Goal: Use online tool/utility: Utilize a website feature to perform a specific function

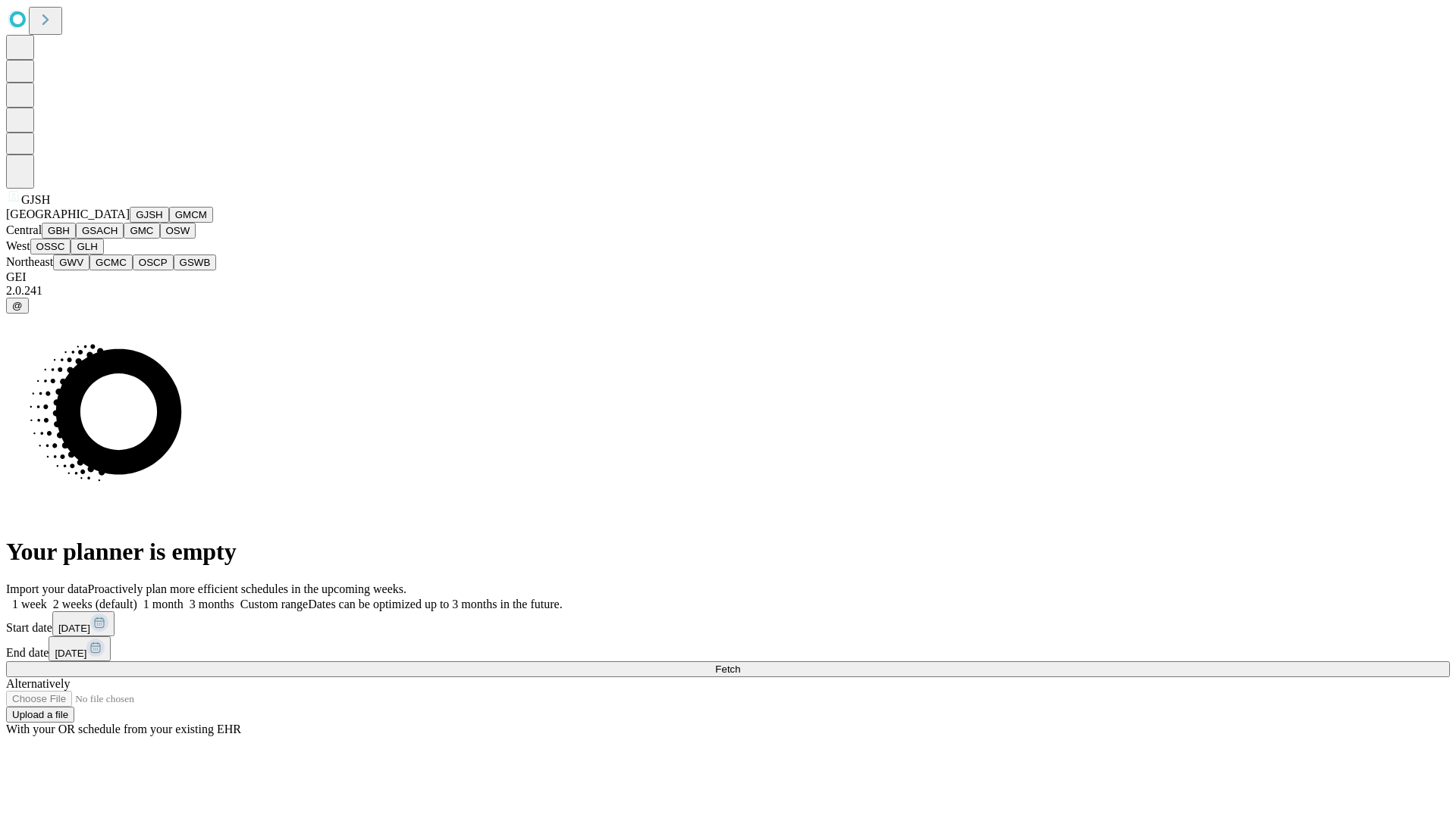
click at [130, 223] on button "GJSH" at bounding box center [149, 215] width 40 height 16
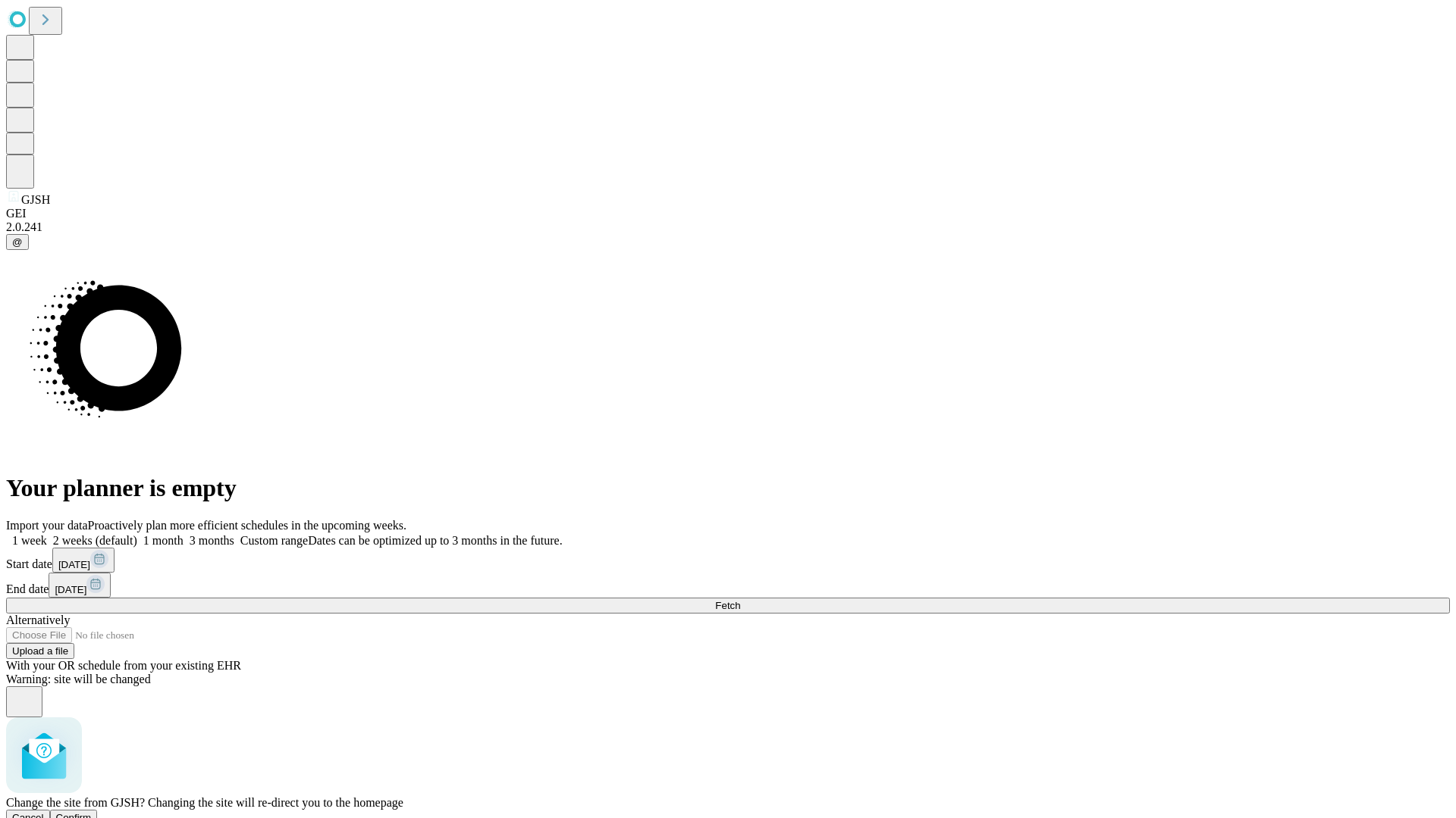
click at [92, 812] on span "Confirm" at bounding box center [74, 818] width 36 height 11
click at [137, 534] on label "2 weeks (default)" at bounding box center [92, 541] width 90 height 13
click at [740, 600] on span "Fetch" at bounding box center [728, 606] width 25 height 11
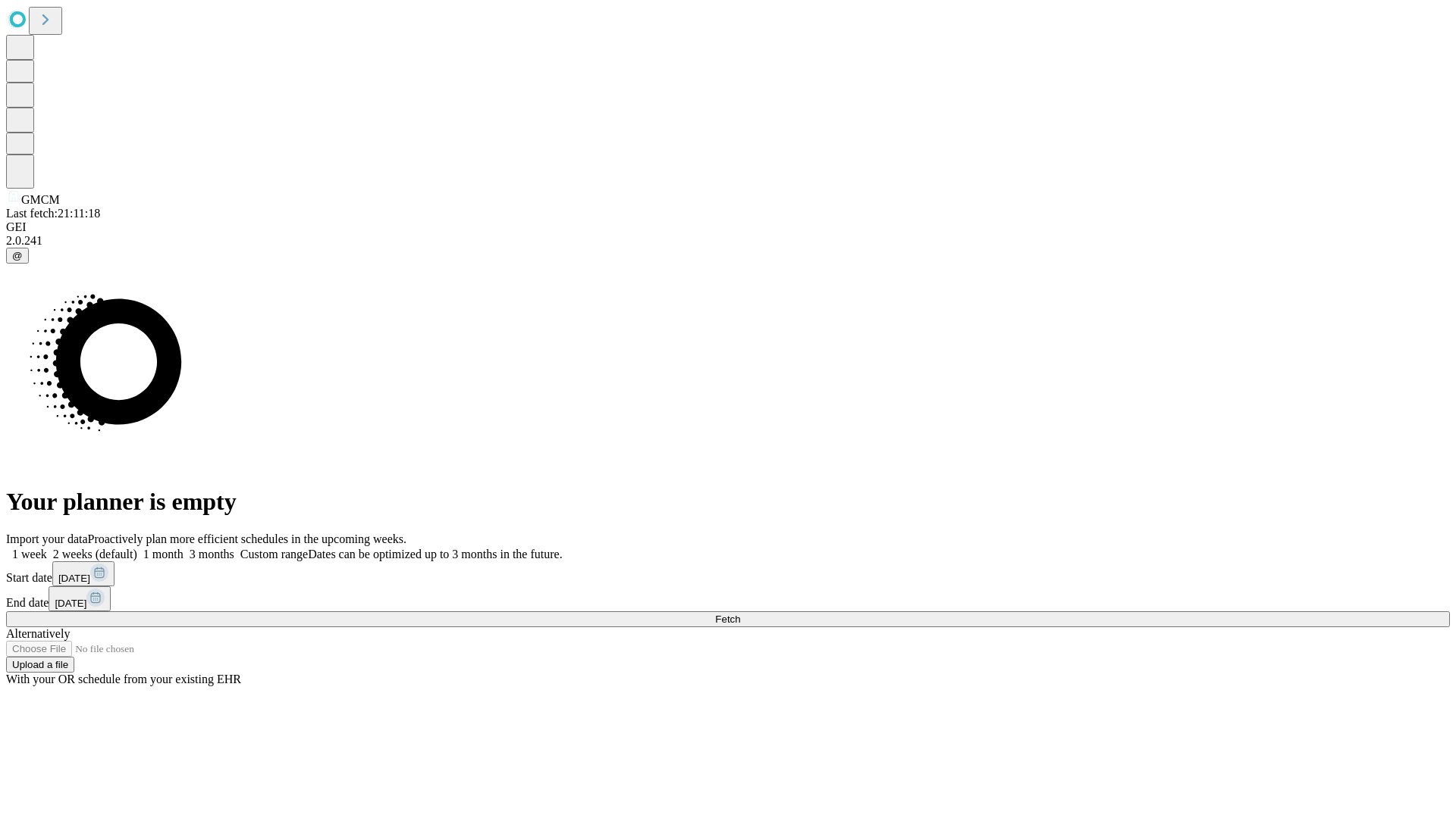
click at [137, 548] on label "2 weeks (default)" at bounding box center [92, 554] width 90 height 13
click at [740, 614] on span "Fetch" at bounding box center [728, 619] width 25 height 11
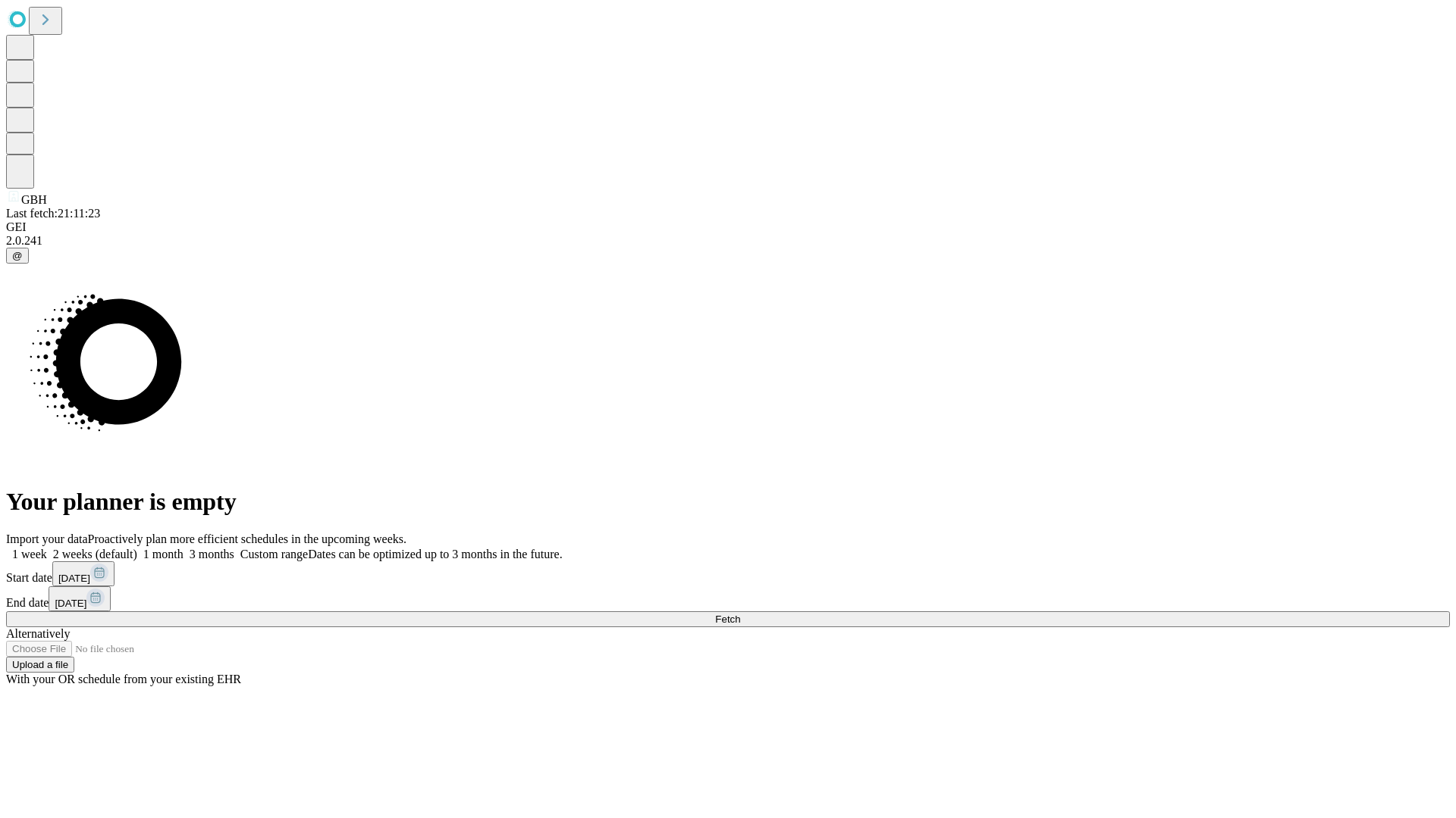
click at [137, 548] on label "2 weeks (default)" at bounding box center [92, 554] width 90 height 13
click at [740, 614] on span "Fetch" at bounding box center [728, 619] width 25 height 11
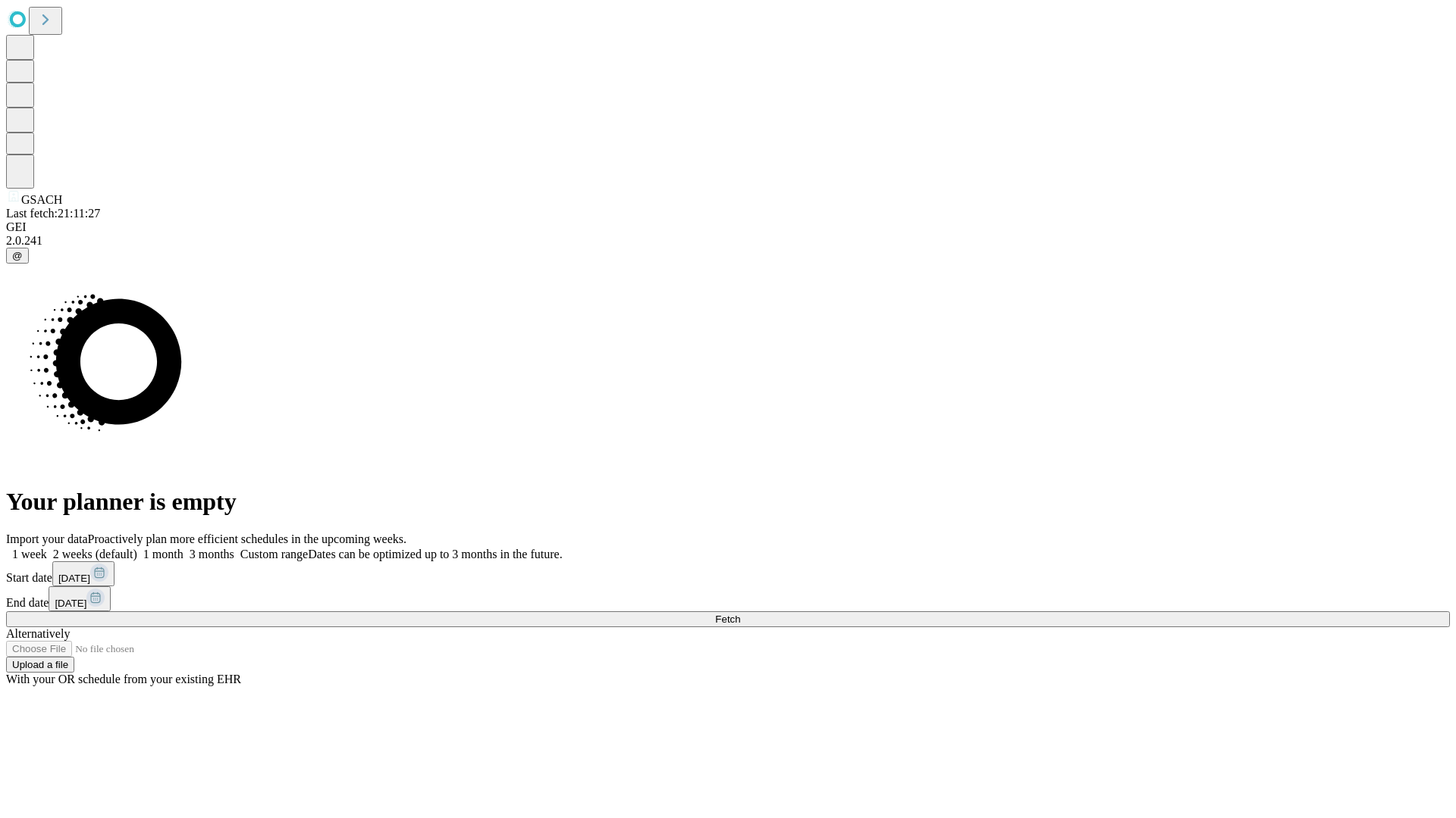
click at [137, 548] on label "2 weeks (default)" at bounding box center [92, 554] width 90 height 13
click at [740, 614] on span "Fetch" at bounding box center [728, 619] width 25 height 11
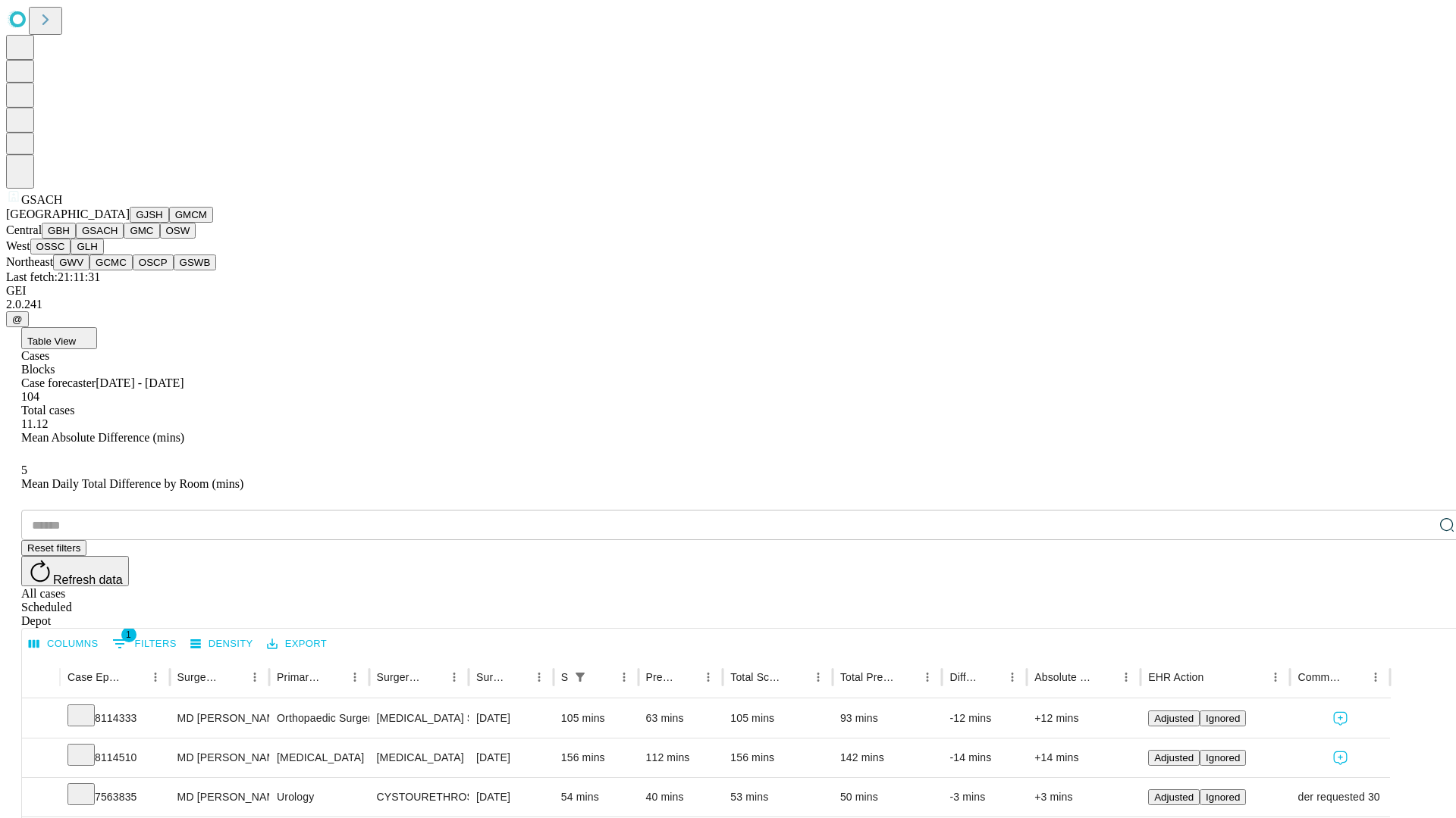
click at [124, 238] on button "GMC" at bounding box center [142, 231] width 36 height 16
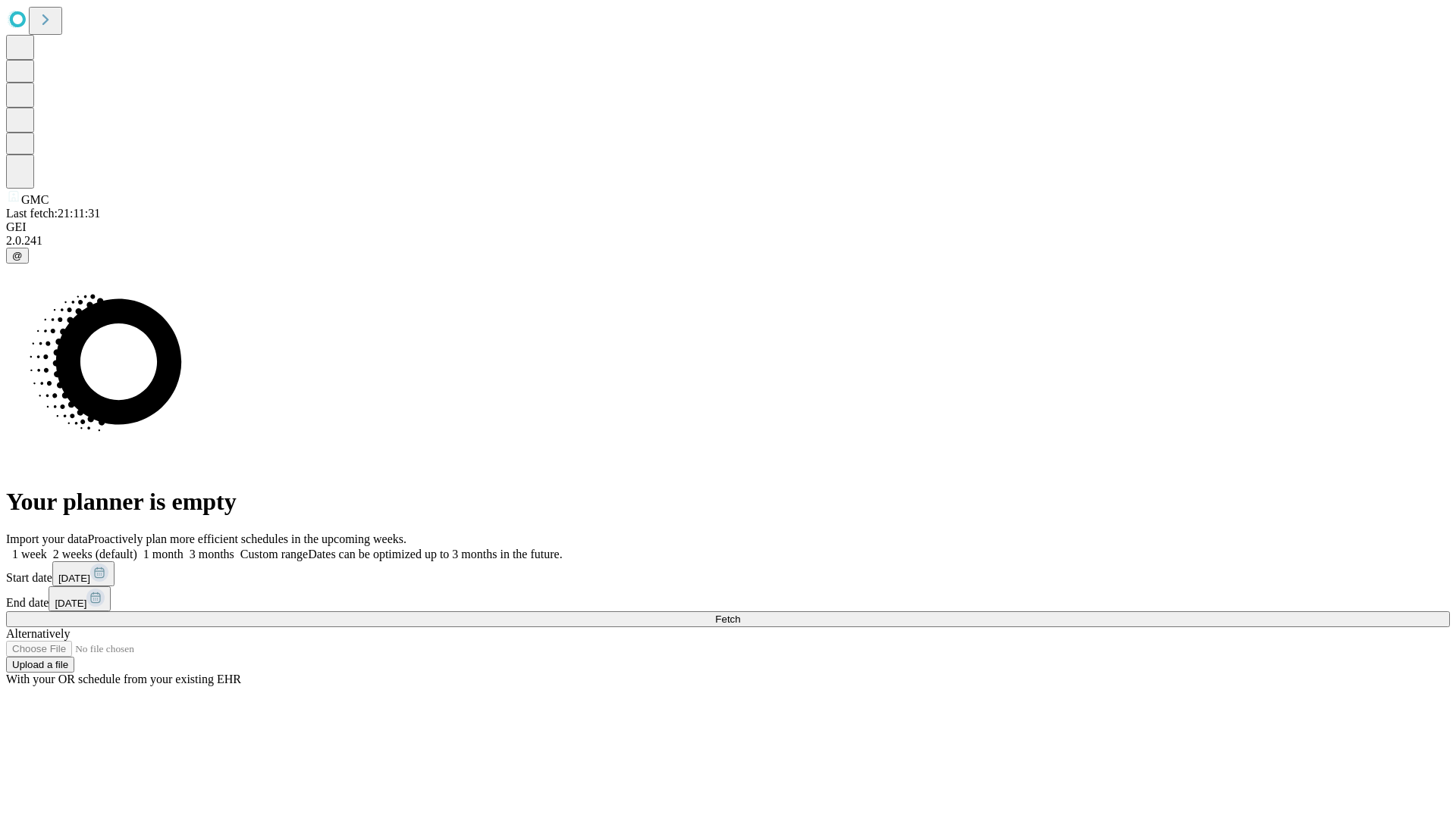
click at [137, 548] on label "2 weeks (default)" at bounding box center [92, 554] width 90 height 13
click at [740, 614] on span "Fetch" at bounding box center [728, 619] width 25 height 11
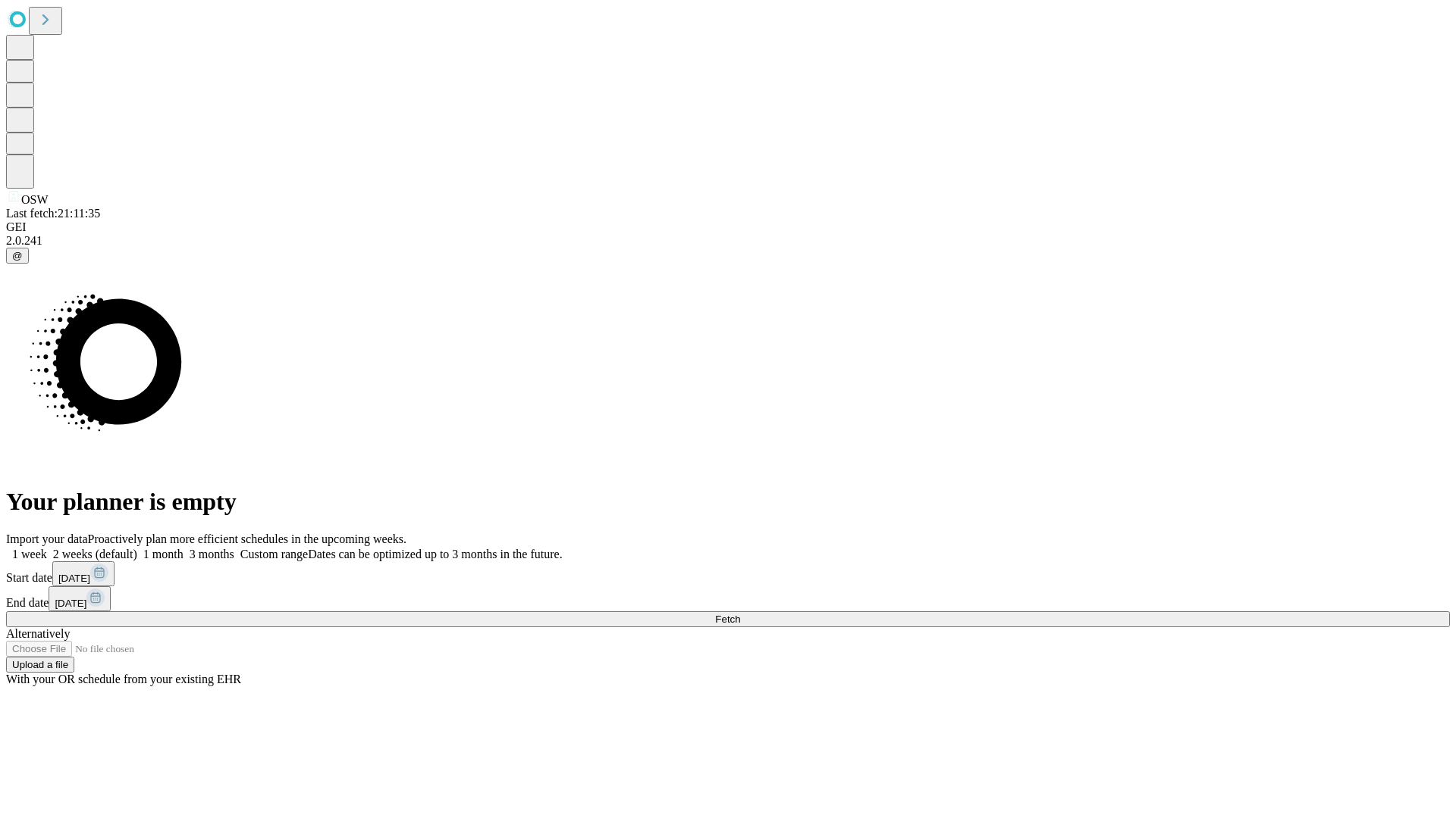
click at [137, 548] on label "2 weeks (default)" at bounding box center [92, 554] width 90 height 13
click at [740, 614] on span "Fetch" at bounding box center [728, 619] width 25 height 11
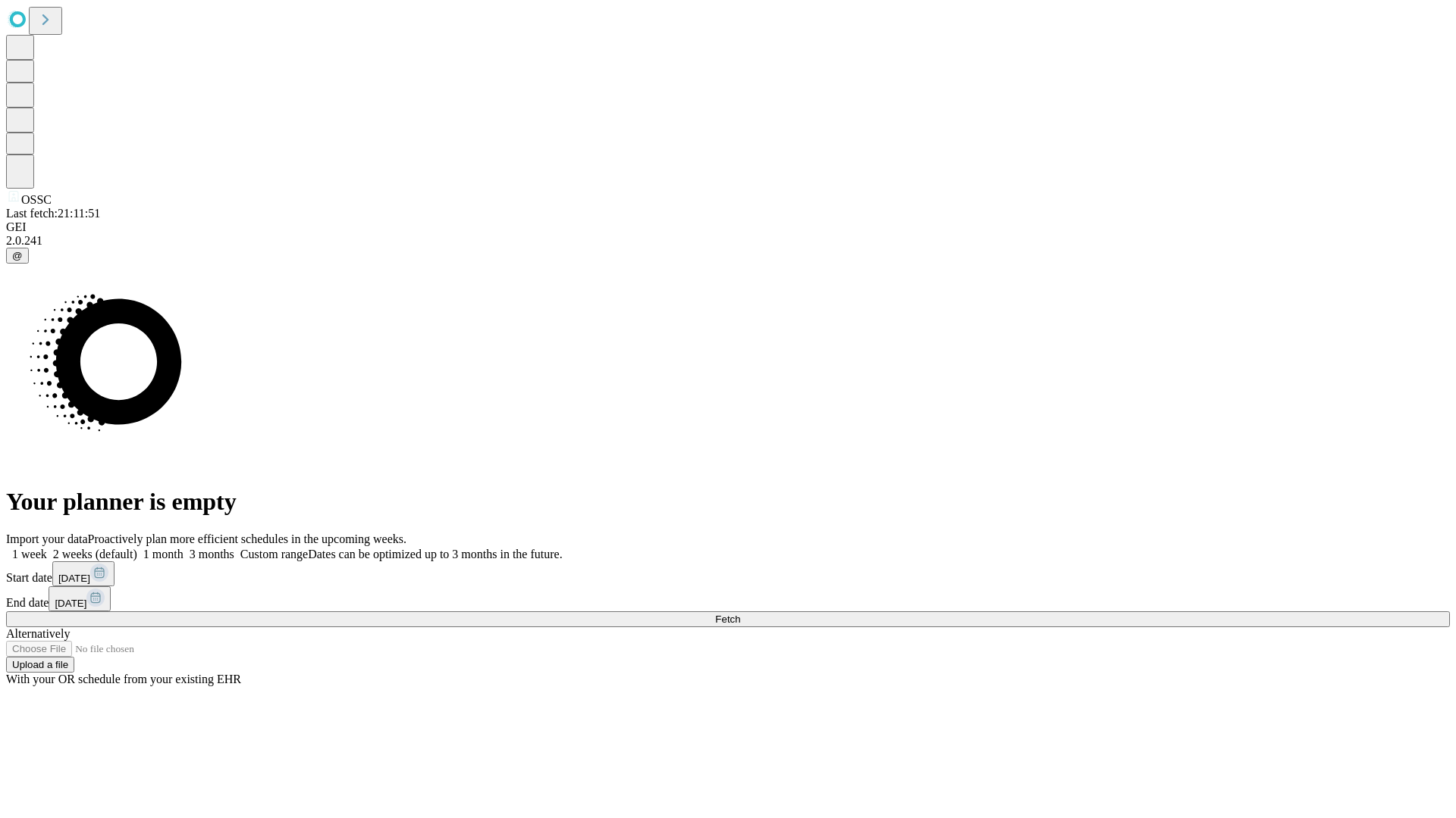
click at [137, 548] on label "2 weeks (default)" at bounding box center [92, 554] width 90 height 13
click at [740, 614] on span "Fetch" at bounding box center [728, 619] width 25 height 11
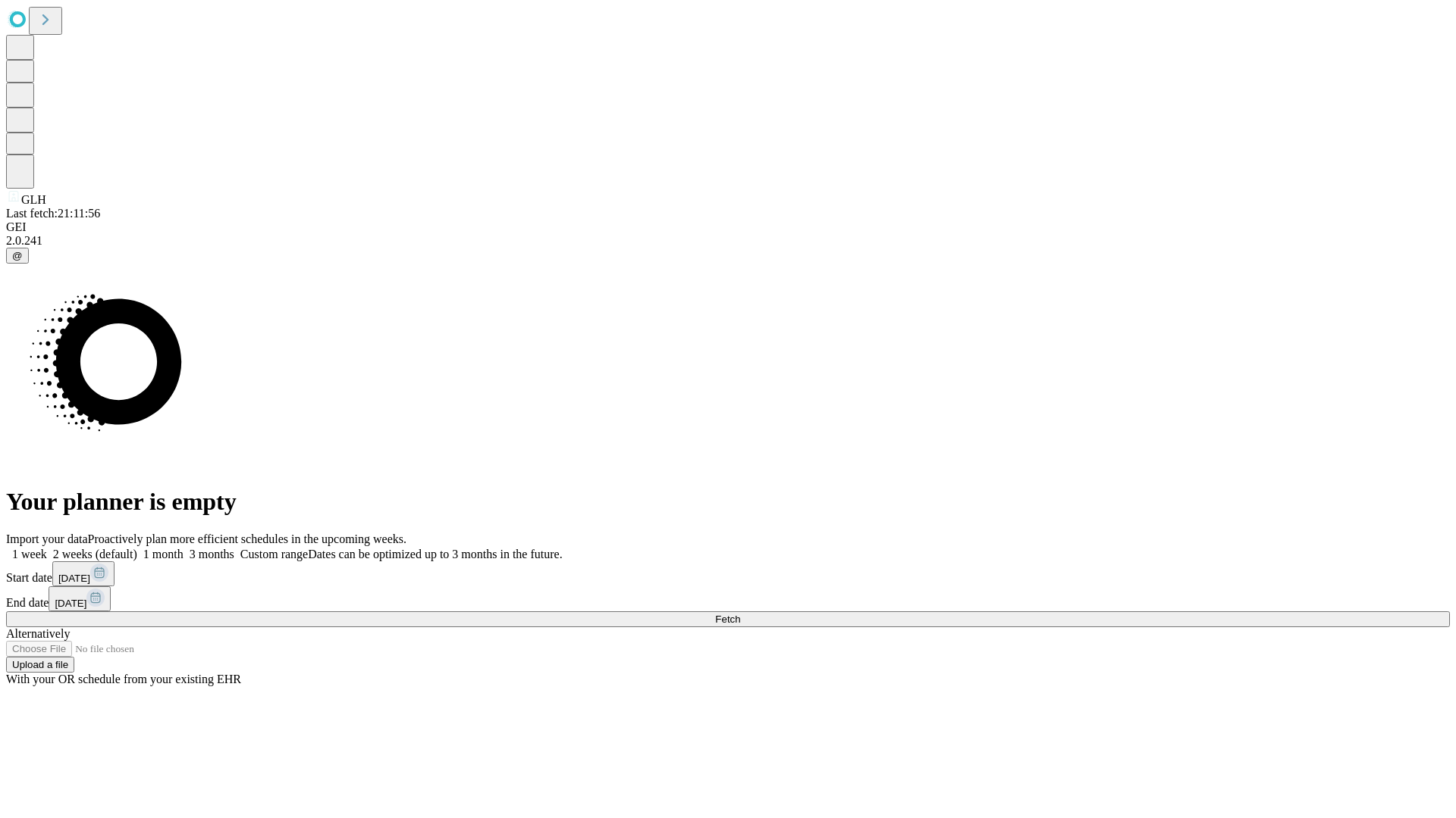
click at [137, 548] on label "2 weeks (default)" at bounding box center [92, 554] width 90 height 13
click at [740, 614] on span "Fetch" at bounding box center [728, 619] width 25 height 11
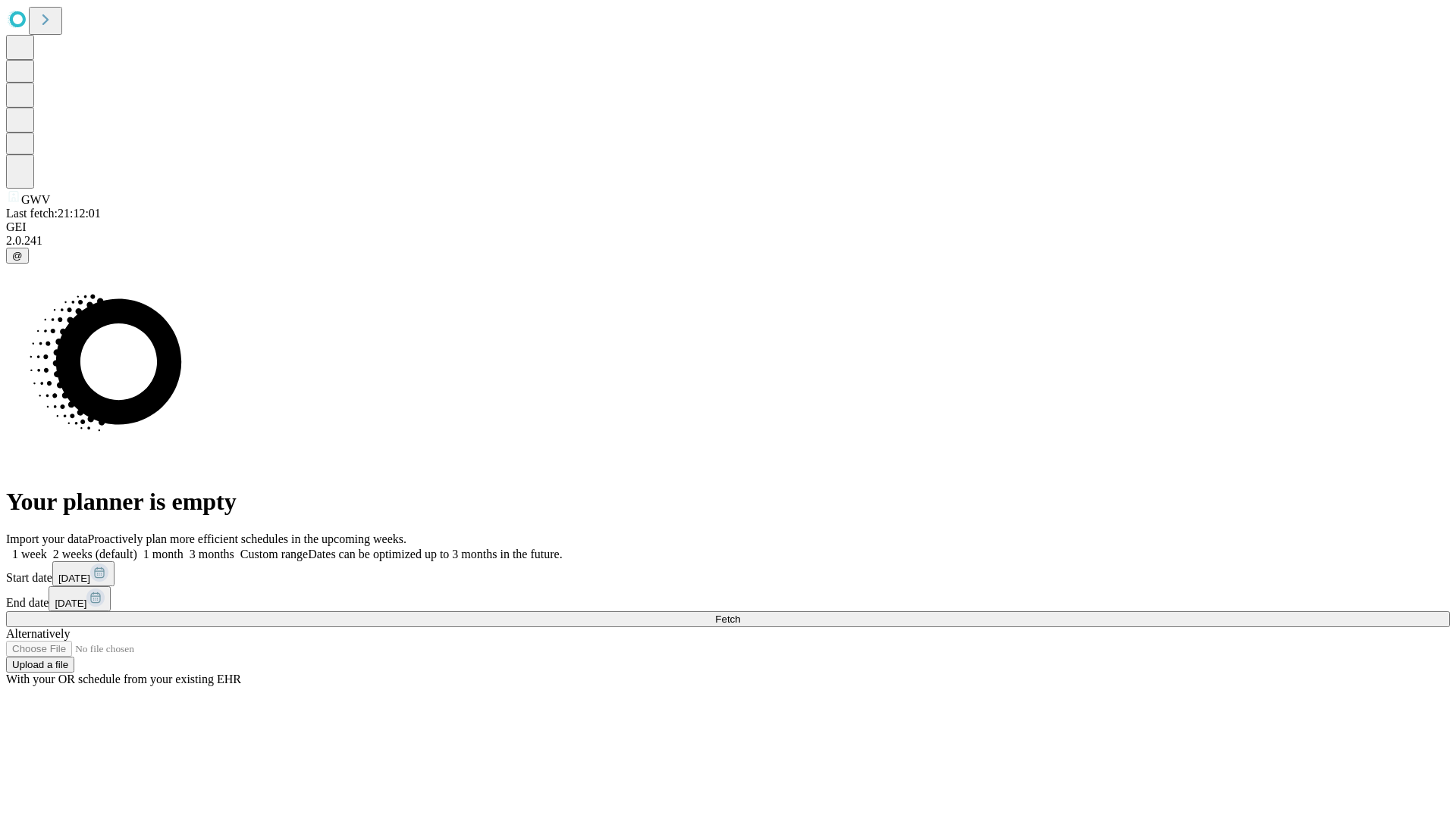
click at [137, 548] on label "2 weeks (default)" at bounding box center [92, 554] width 90 height 13
click at [740, 614] on span "Fetch" at bounding box center [728, 619] width 25 height 11
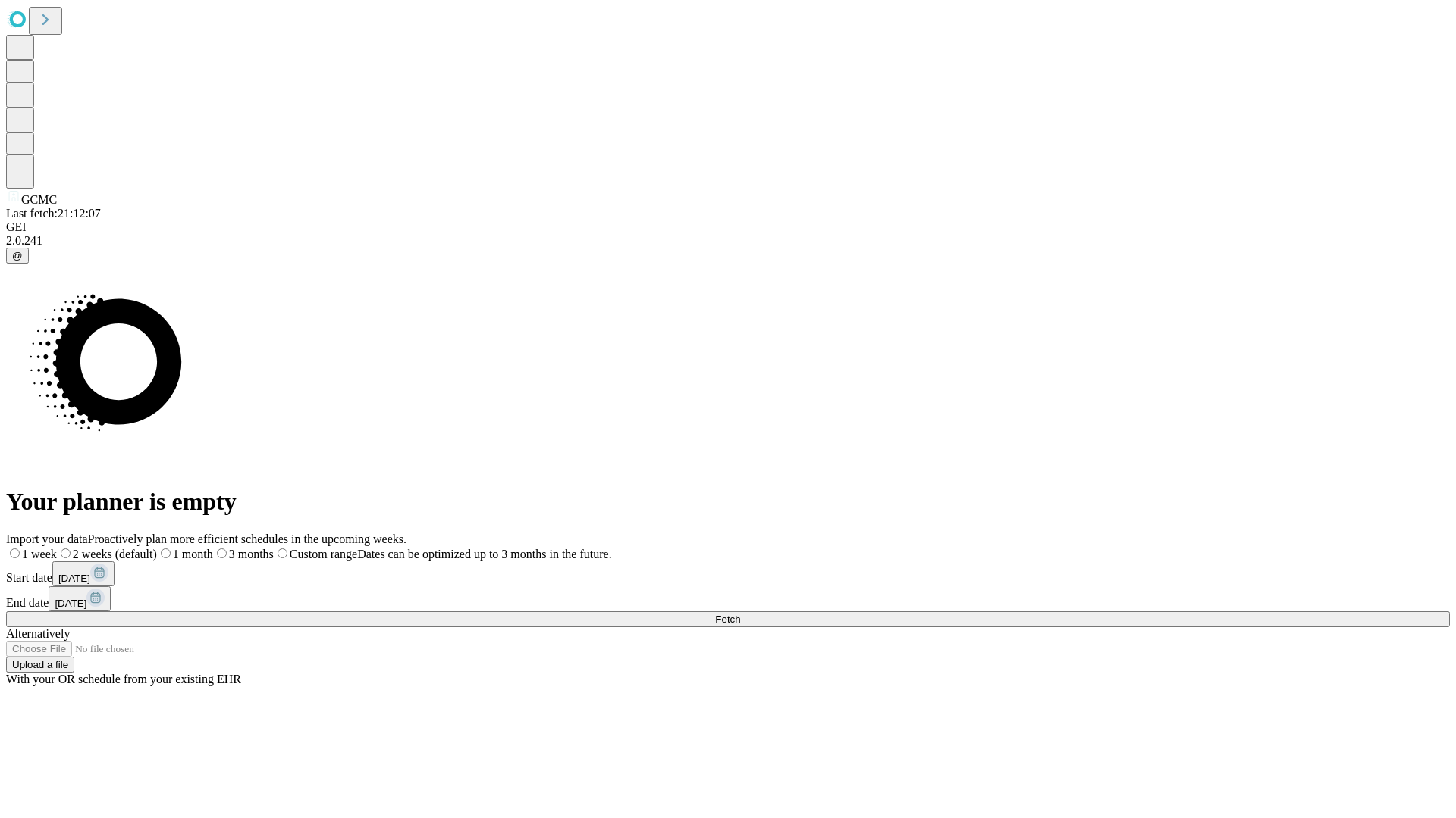
click at [157, 548] on label "2 weeks (default)" at bounding box center [107, 554] width 100 height 13
click at [740, 614] on span "Fetch" at bounding box center [728, 619] width 25 height 11
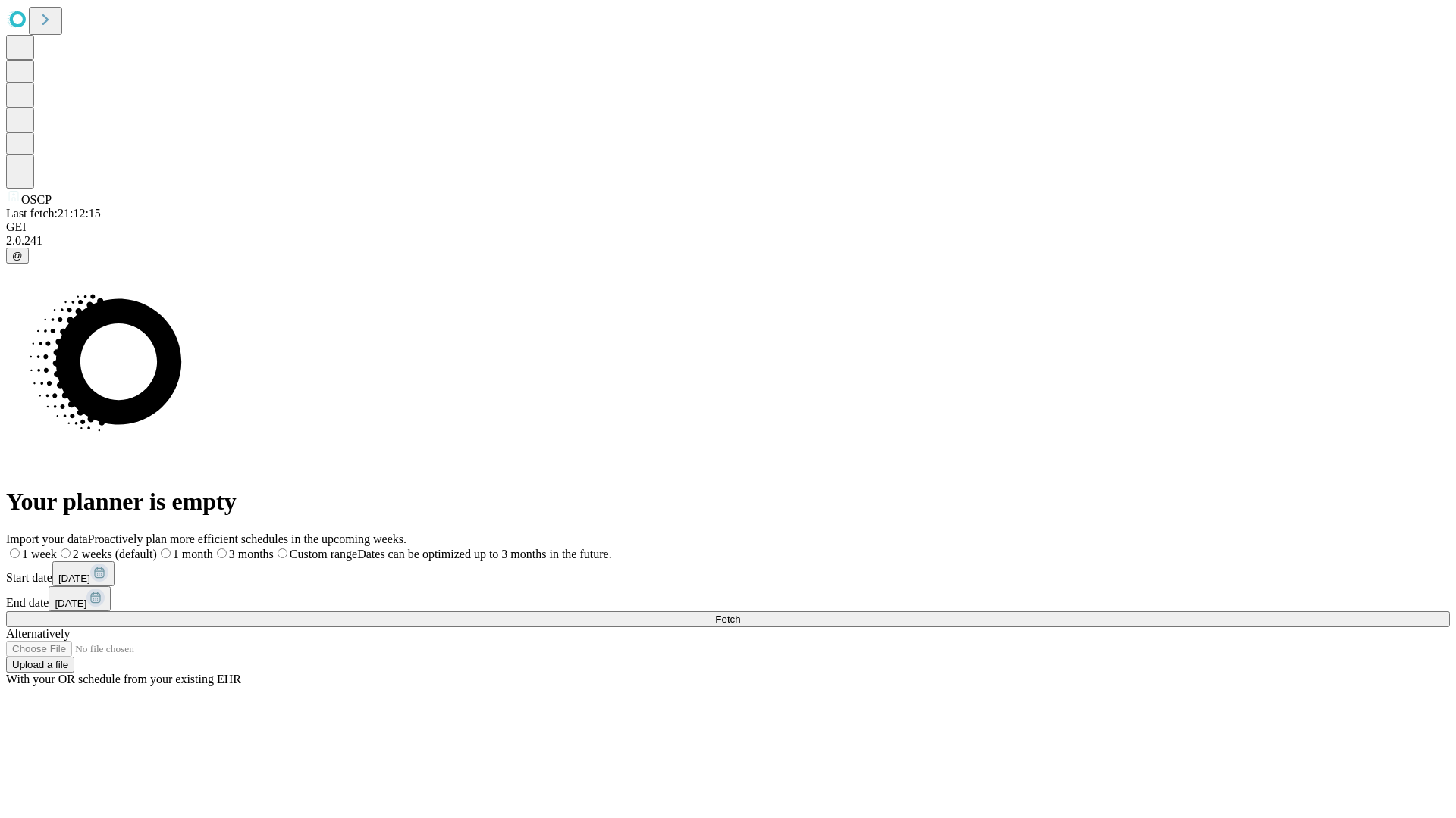
click at [157, 548] on label "2 weeks (default)" at bounding box center [107, 554] width 100 height 13
click at [740, 614] on span "Fetch" at bounding box center [728, 619] width 25 height 11
